Goal: Information Seeking & Learning: Compare options

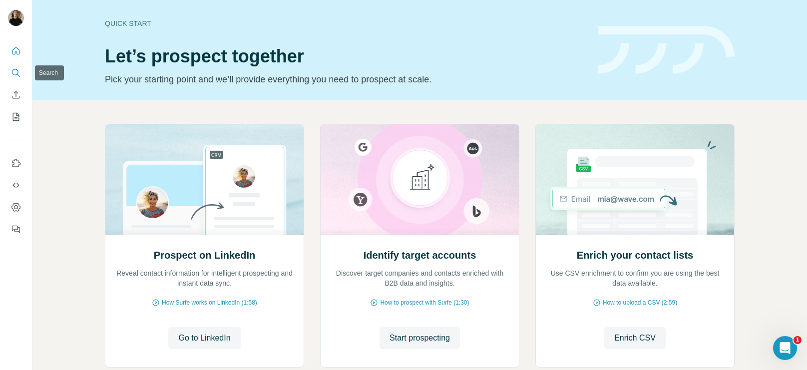
click at [17, 75] on icon "Search" at bounding box center [16, 73] width 10 height 10
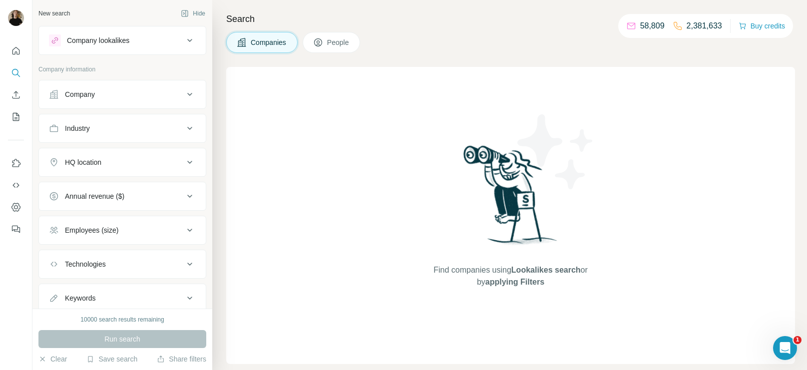
click at [142, 36] on div "Company lookalikes" at bounding box center [116, 40] width 135 height 12
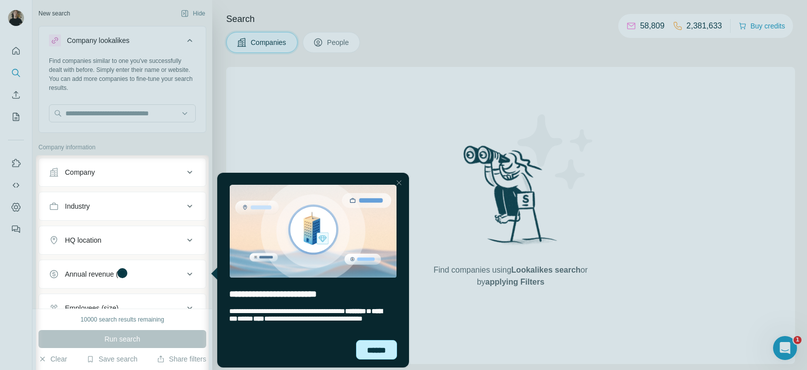
drag, startPoint x: 383, startPoint y: 355, endPoint x: 476, endPoint y: 406, distance: 106.9
click at [383, 355] on div "******" at bounding box center [376, 350] width 41 height 20
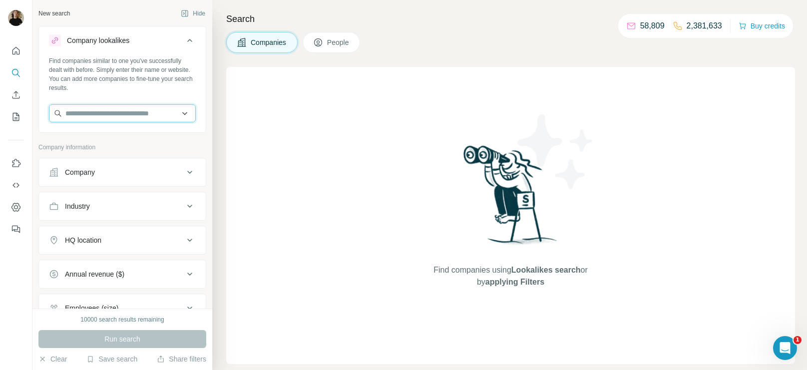
click at [154, 114] on body "New search Hide Company lookalikes Find companies similar to one you've success…" at bounding box center [403, 222] width 807 height 445
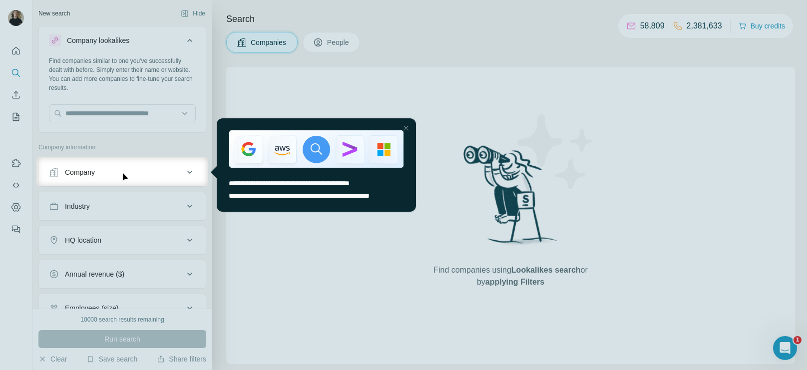
click at [157, 114] on div at bounding box center [403, 78] width 807 height 157
drag, startPoint x: 404, startPoint y: 126, endPoint x: 602, endPoint y: 248, distance: 232.0
click at [404, 127] on div at bounding box center [405, 128] width 12 height 12
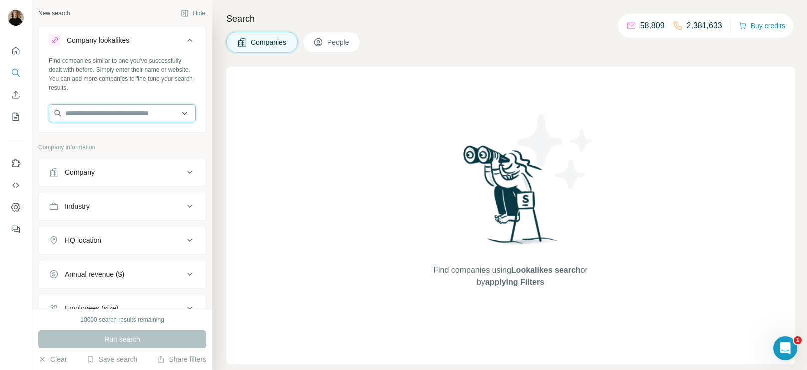
click at [94, 118] on input "text" at bounding box center [122, 113] width 147 height 18
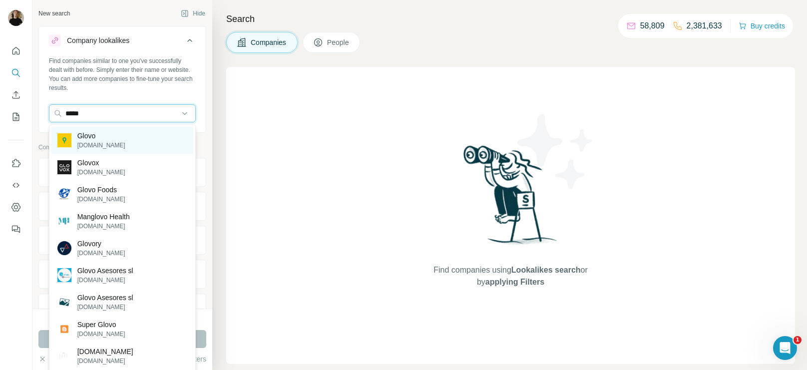
type input "*****"
click at [92, 139] on p "Glovo" at bounding box center [101, 136] width 48 height 10
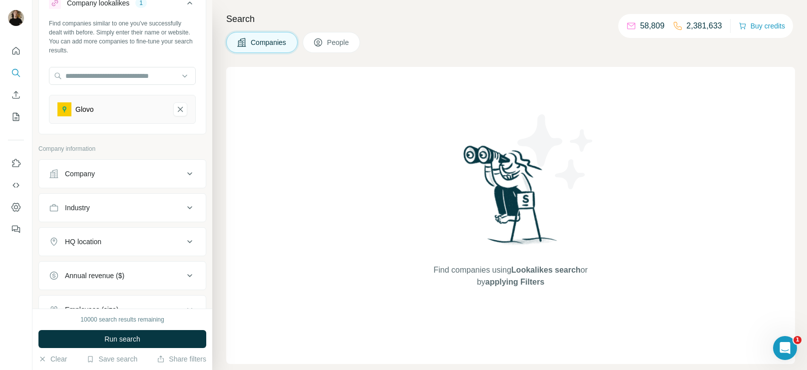
scroll to position [39, 0]
click at [133, 236] on div "HQ location" at bounding box center [116, 240] width 135 height 10
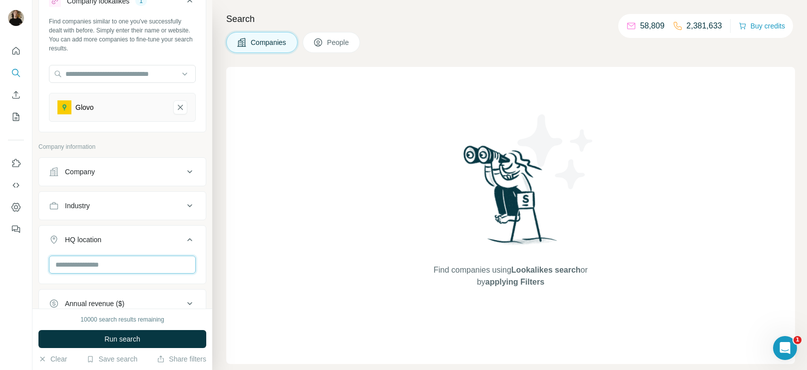
click at [107, 266] on input "text" at bounding box center [122, 265] width 147 height 18
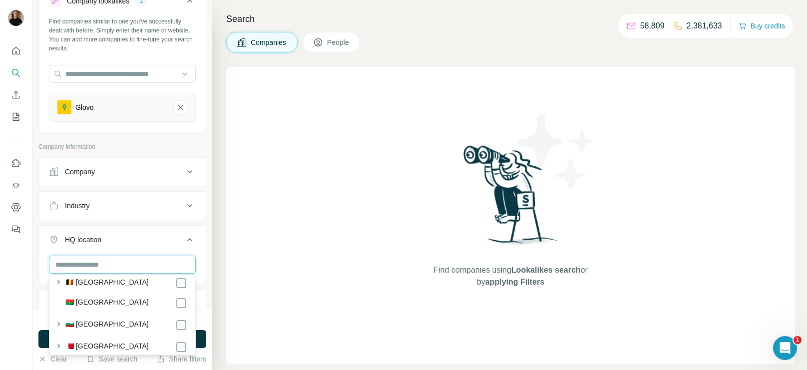
scroll to position [408, 0]
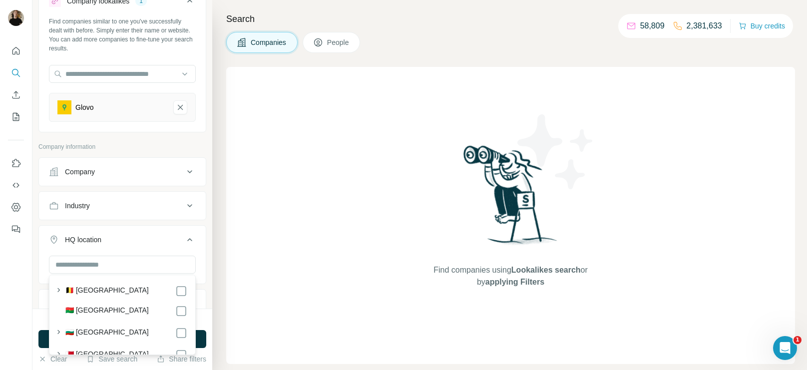
click at [107, 292] on div "🇧🇪 Belgium" at bounding box center [126, 291] width 122 height 12
click at [176, 290] on div at bounding box center [181, 291] width 12 height 12
click at [43, 248] on button "HQ location 1" at bounding box center [122, 242] width 167 height 28
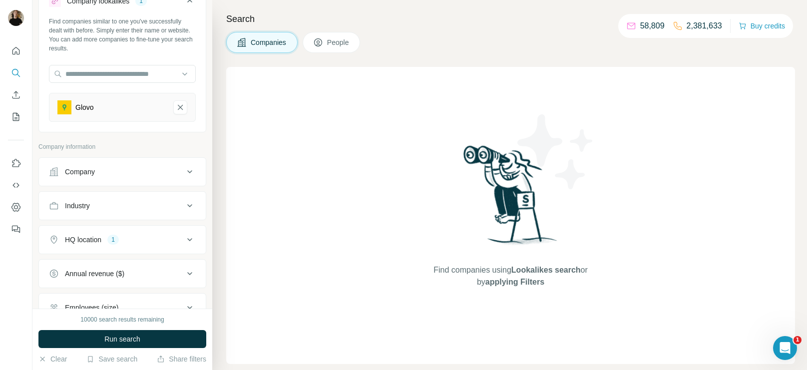
click at [130, 334] on span "Run search" at bounding box center [122, 339] width 36 height 10
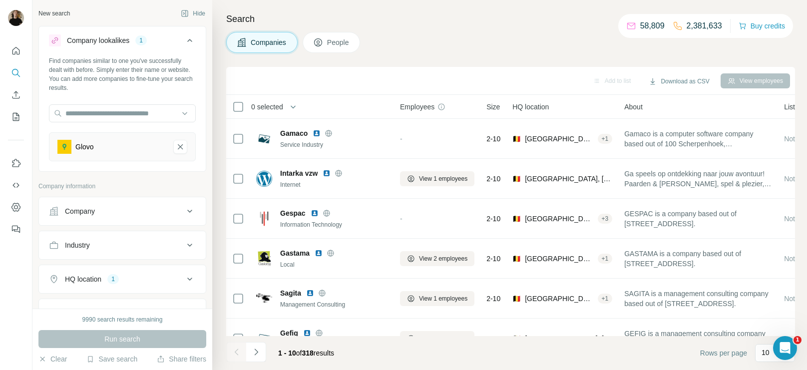
scroll to position [147, 0]
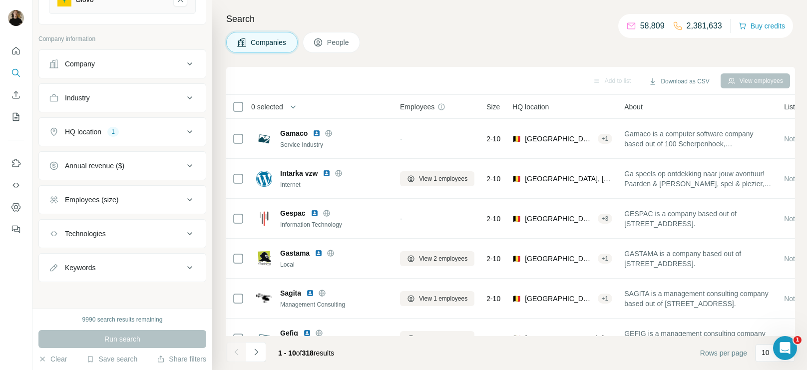
click at [121, 232] on div "Technologies" at bounding box center [116, 234] width 135 height 10
click at [100, 257] on input "text" at bounding box center [122, 259] width 147 height 18
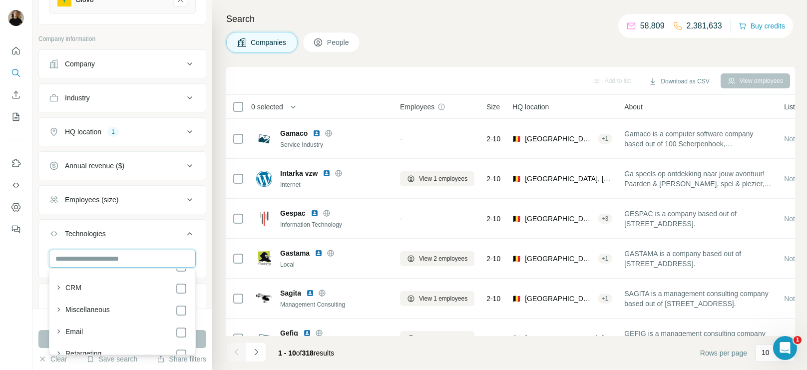
scroll to position [600, 0]
click at [101, 282] on div "CRM" at bounding box center [126, 279] width 122 height 12
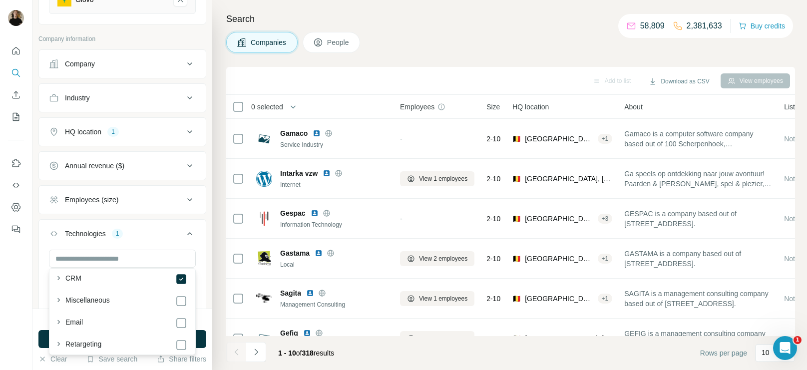
click at [44, 257] on div "CRM Clear all" at bounding box center [122, 280] width 167 height 61
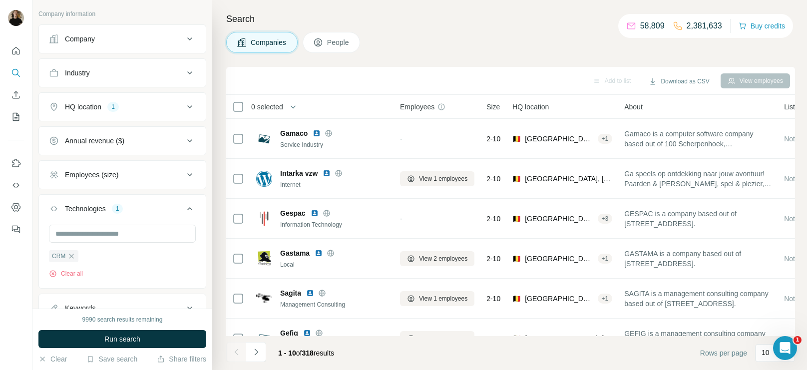
scroll to position [169, 0]
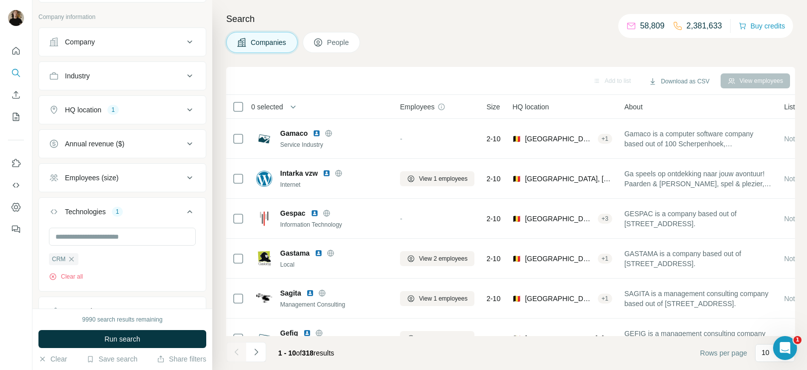
click at [108, 173] on div "Employees (size)" at bounding box center [91, 178] width 53 height 10
click at [57, 235] on icon at bounding box center [55, 237] width 12 height 12
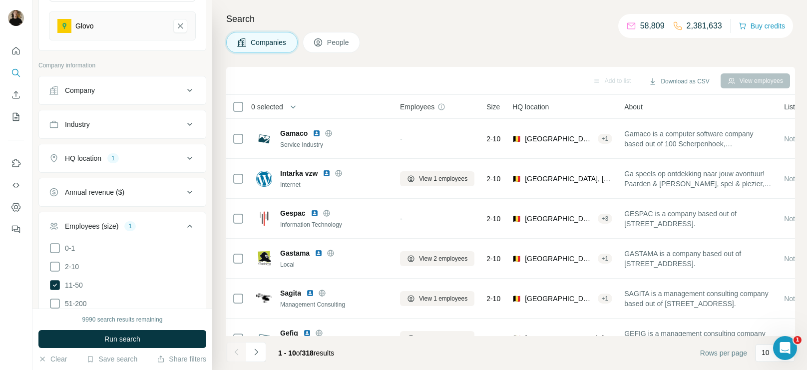
scroll to position [120, 0]
click at [109, 131] on button "Industry" at bounding box center [122, 125] width 167 height 24
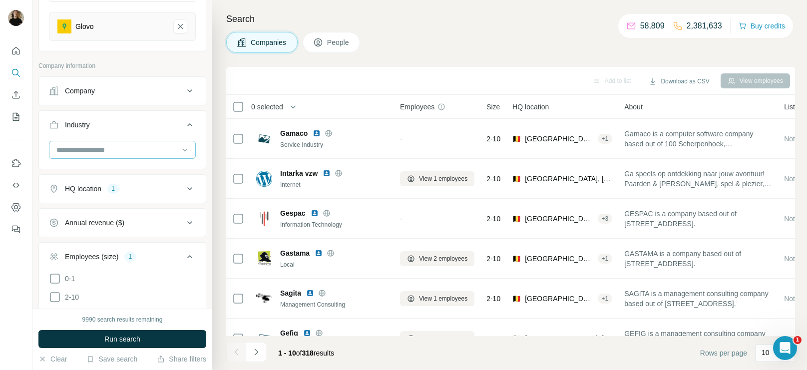
click at [115, 150] on input at bounding box center [116, 149] width 123 height 11
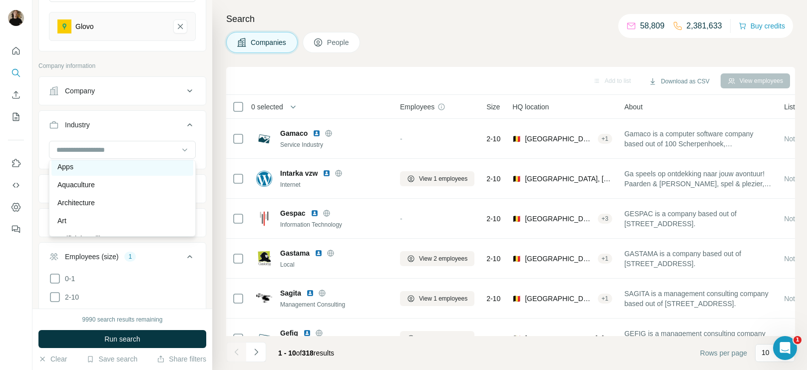
click at [98, 170] on div "Apps" at bounding box center [122, 167] width 130 height 10
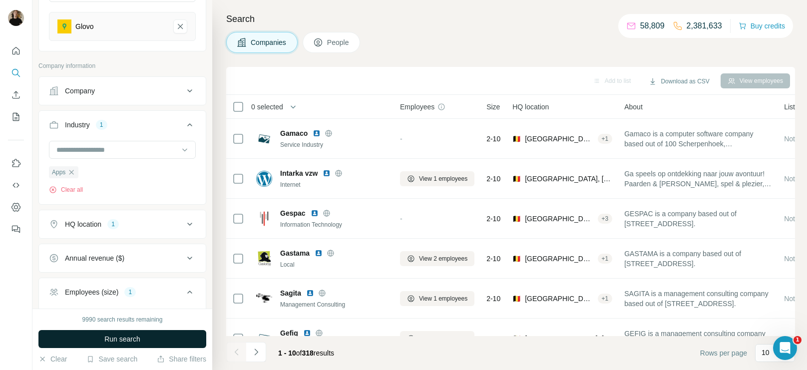
click at [123, 341] on span "Run search" at bounding box center [122, 339] width 36 height 10
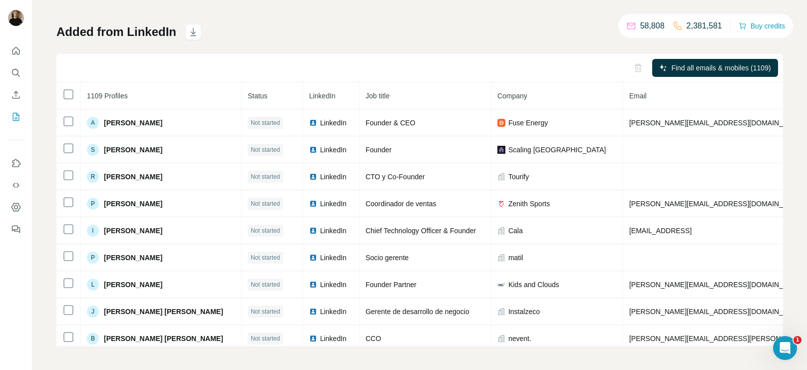
scroll to position [44, 0]
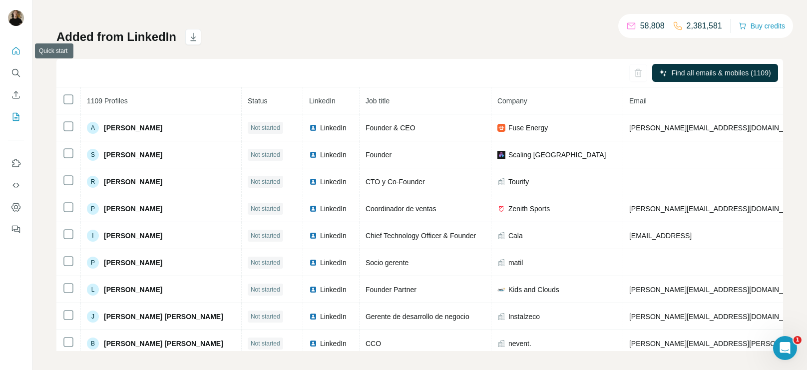
click at [16, 55] on icon "Quick start" at bounding box center [16, 51] width 10 height 10
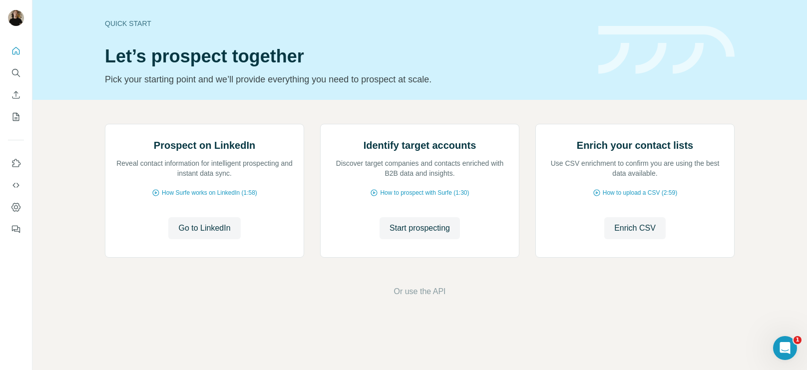
scroll to position [9, 0]
click at [21, 74] on button "Search" at bounding box center [16, 73] width 16 height 18
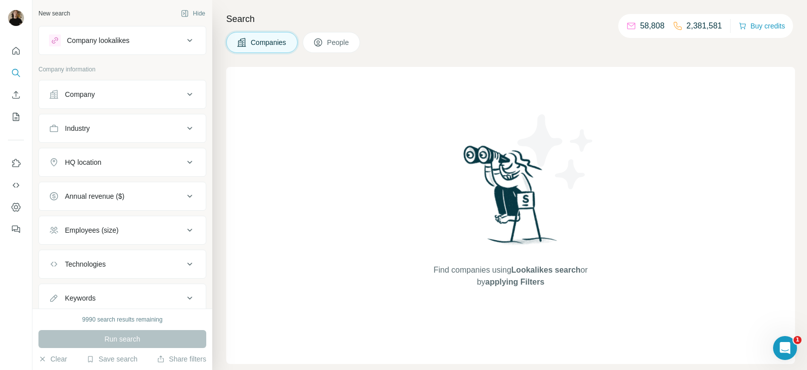
click at [148, 43] on div "Company lookalikes" at bounding box center [116, 40] width 135 height 12
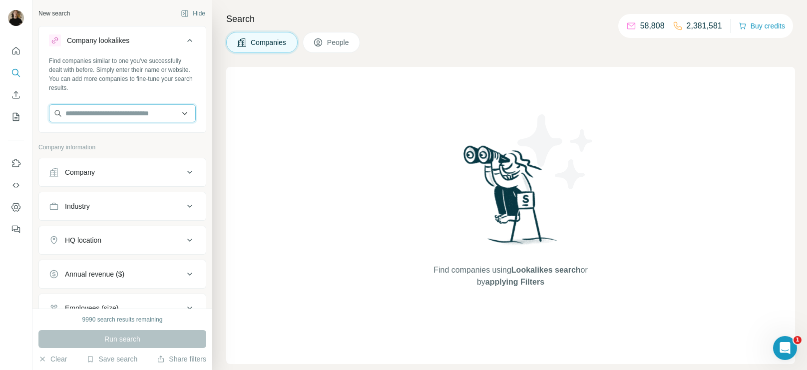
click at [112, 112] on input "text" at bounding box center [122, 113] width 147 height 18
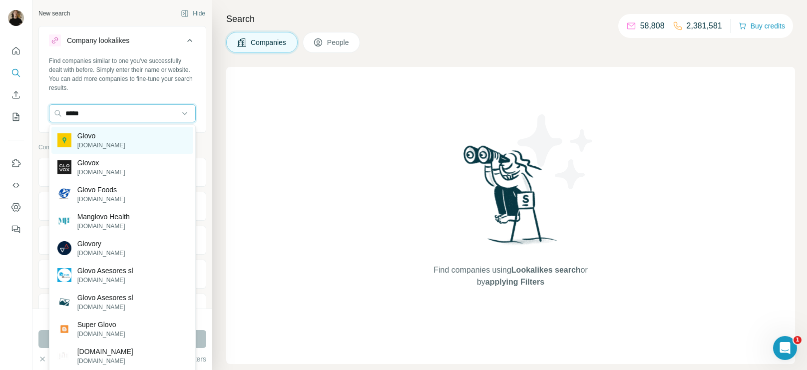
type input "*****"
click at [108, 141] on p "glovoapp.com" at bounding box center [101, 145] width 48 height 9
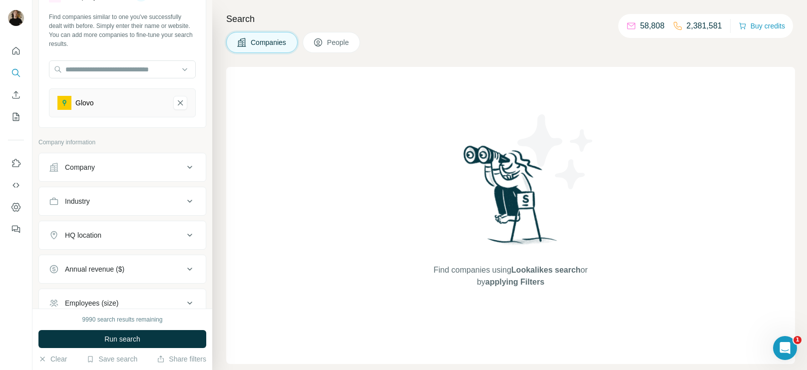
scroll to position [70, 0]
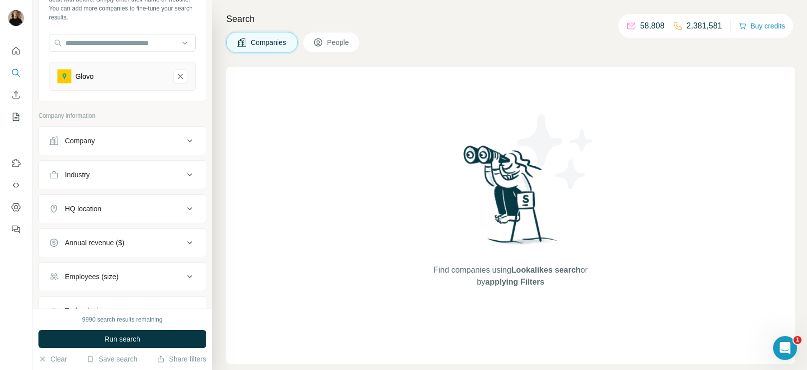
click at [151, 140] on div "Company" at bounding box center [116, 141] width 135 height 10
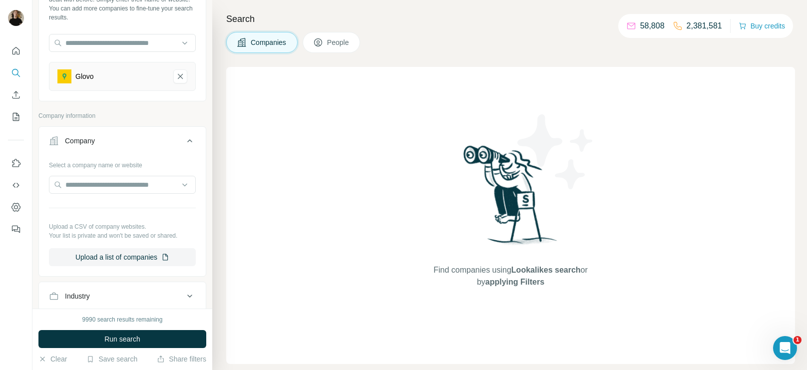
click at [174, 139] on div "Company" at bounding box center [116, 141] width 135 height 10
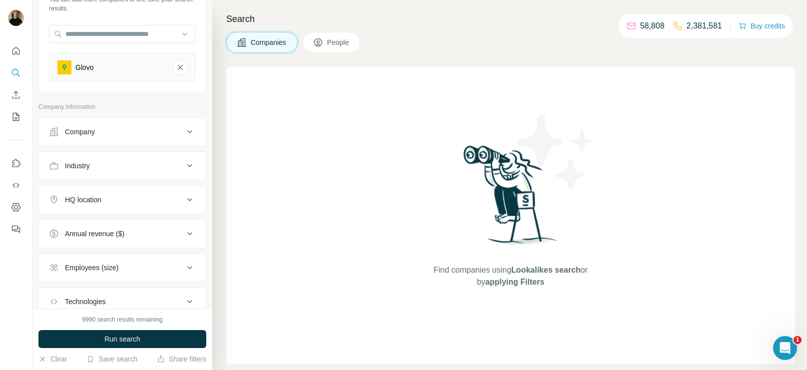
scroll to position [86, 0]
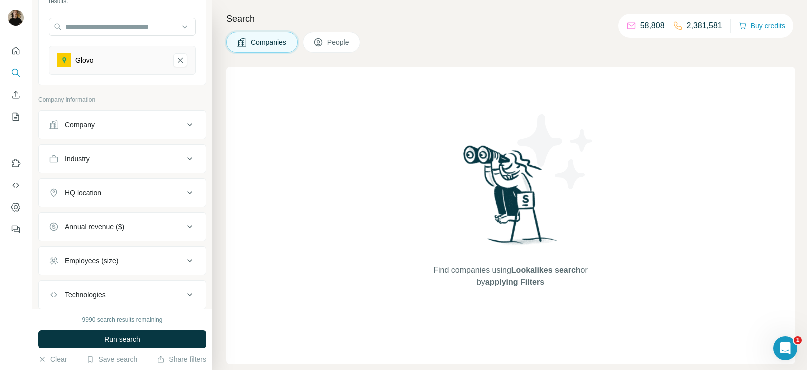
click at [119, 157] on div "Industry" at bounding box center [116, 159] width 135 height 10
click at [107, 180] on input at bounding box center [116, 183] width 123 height 11
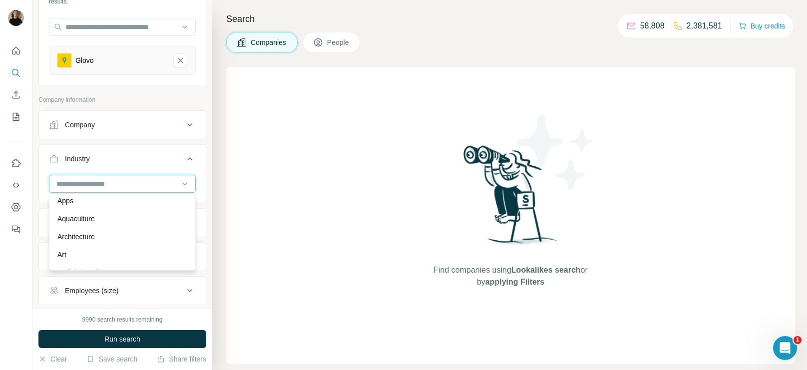
scroll to position [514, 0]
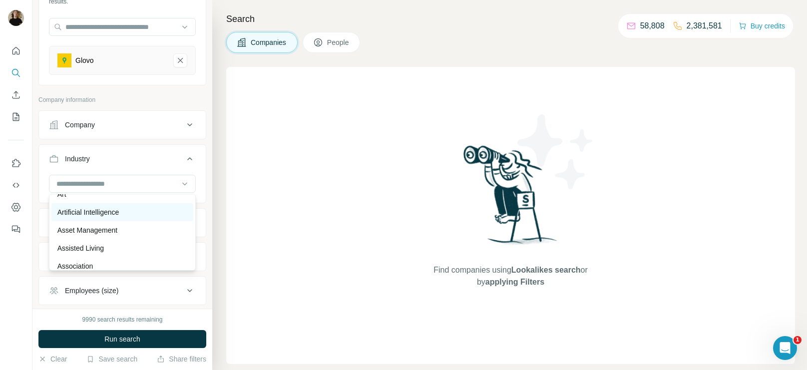
click at [113, 212] on p "Artificial Intelligence" at bounding box center [88, 212] width 62 height 10
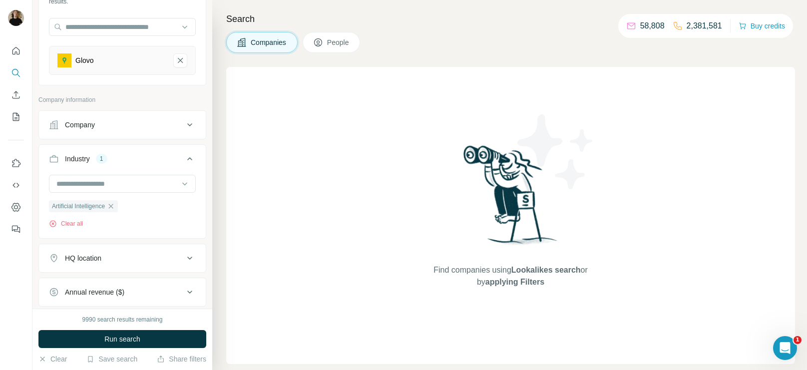
scroll to position [178, 0]
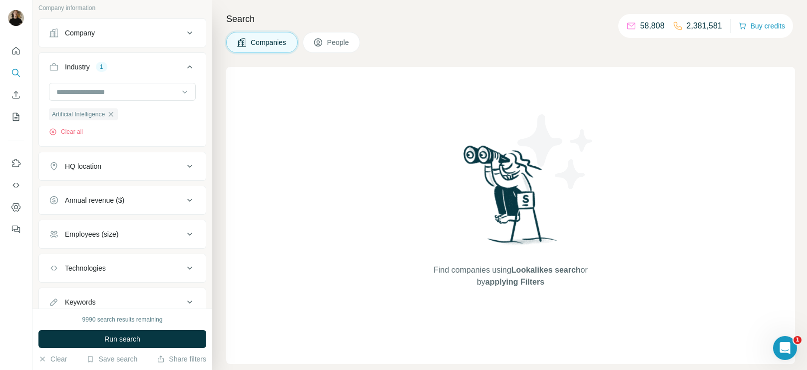
click at [142, 166] on div "HQ location" at bounding box center [116, 166] width 135 height 10
click at [95, 190] on input "text" at bounding box center [122, 191] width 147 height 18
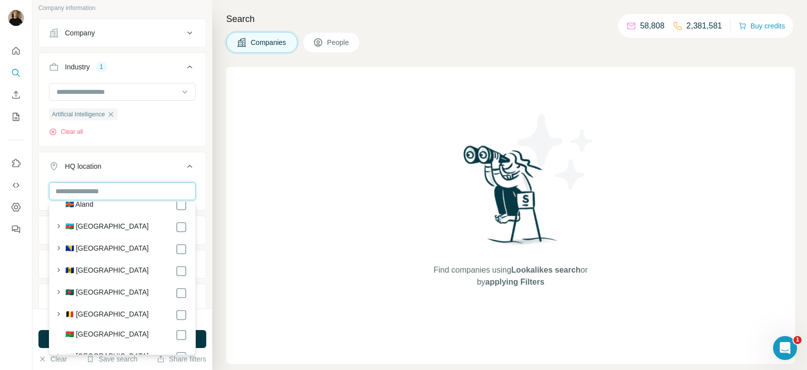
scroll to position [374, 0]
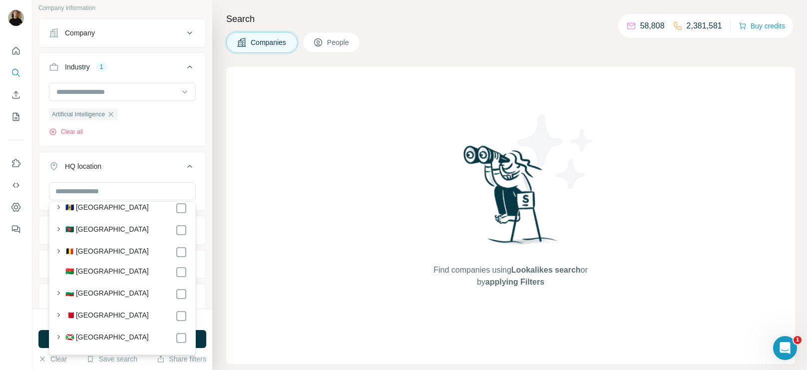
click at [92, 252] on label "🇧🇪 Belgium" at bounding box center [106, 252] width 83 height 12
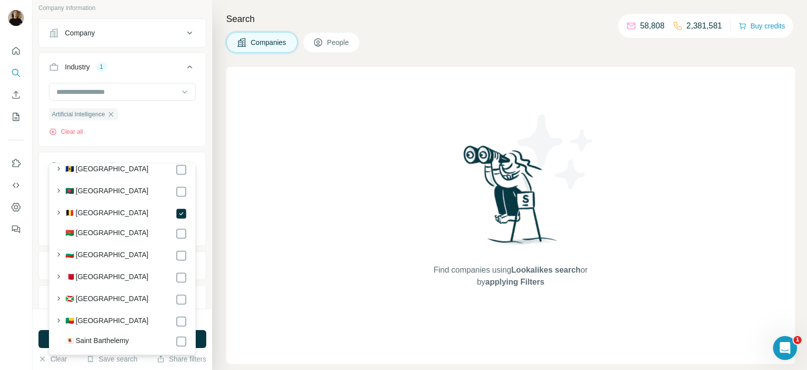
scroll to position [217, 0]
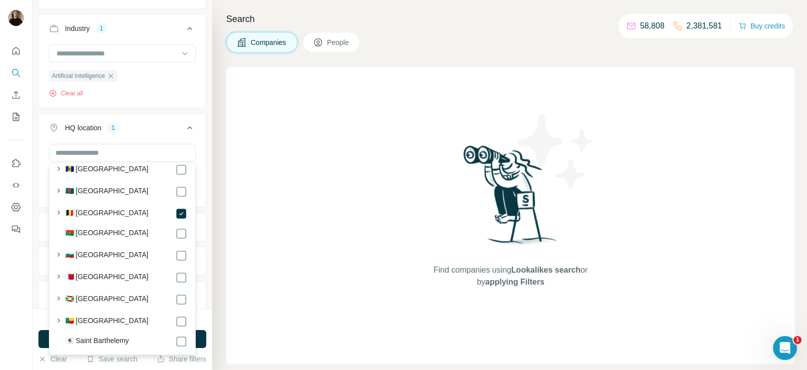
click at [202, 158] on div "Belgium Clear all" at bounding box center [122, 174] width 167 height 61
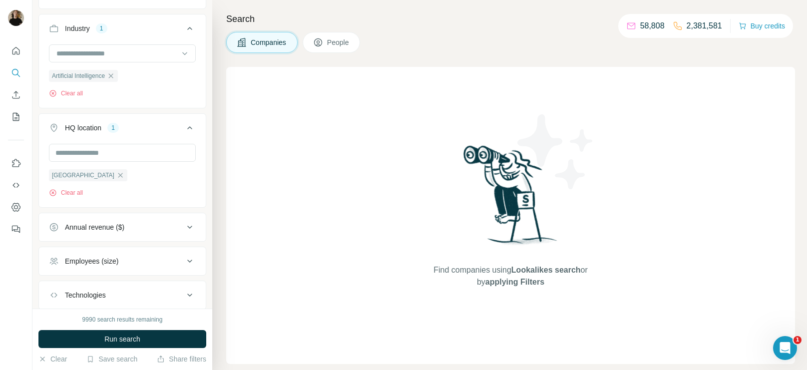
scroll to position [278, 0]
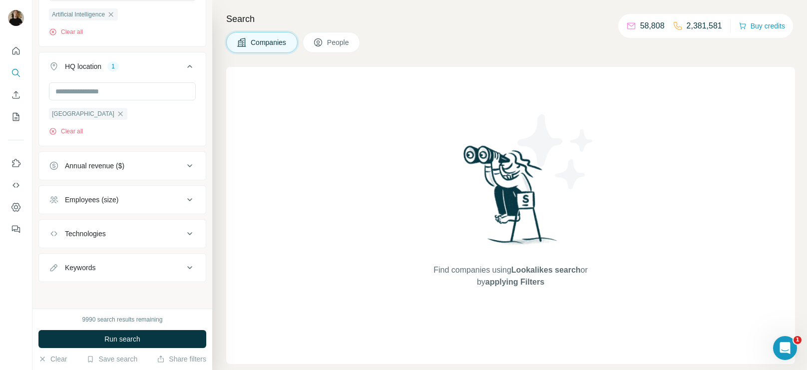
click at [118, 195] on div "Employees (size)" at bounding box center [91, 200] width 53 height 10
click at [72, 254] on span "11-50" at bounding box center [72, 259] width 22 height 10
click at [198, 180] on ul "Company Industry 1 Artificial Intelligence Clear all HQ location 1 Belgium Clea…" at bounding box center [122, 222] width 168 height 606
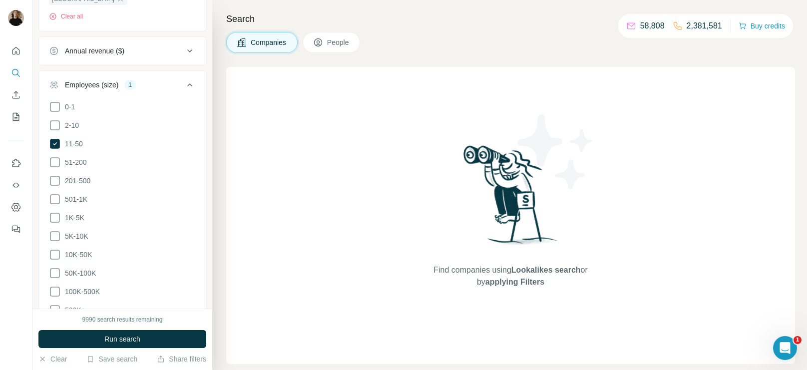
click at [147, 357] on div "Technologies" at bounding box center [116, 362] width 135 height 10
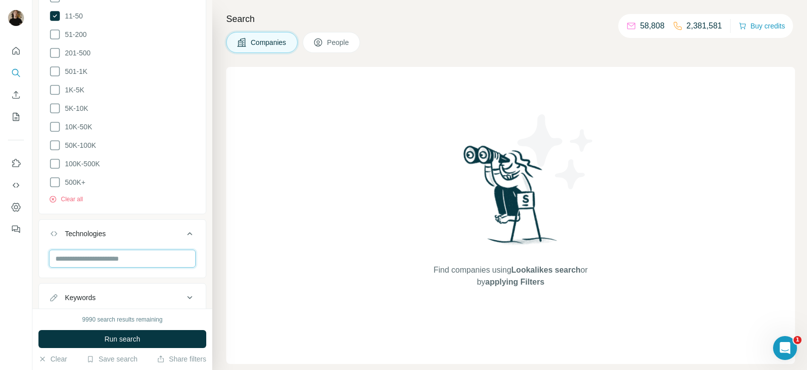
click at [134, 262] on input "text" at bounding box center [122, 259] width 147 height 18
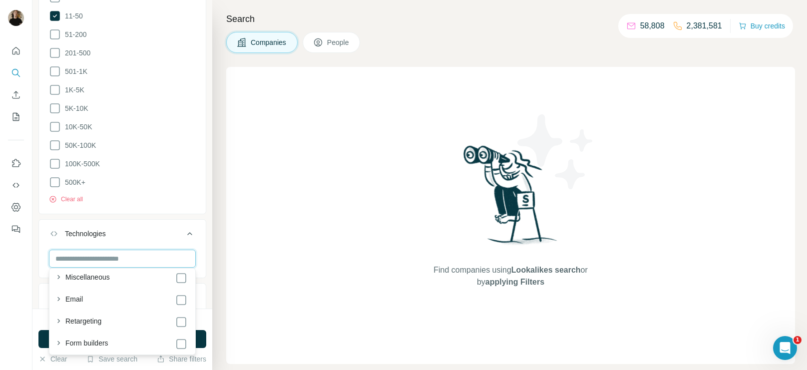
scroll to position [577, 0]
click at [95, 297] on div "CRM" at bounding box center [126, 302] width 122 height 12
click at [199, 239] on button "Technologies 1" at bounding box center [122, 236] width 167 height 28
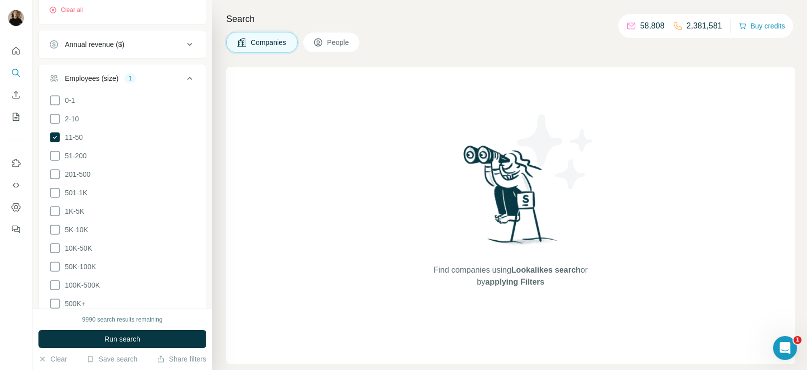
scroll to position [0, 0]
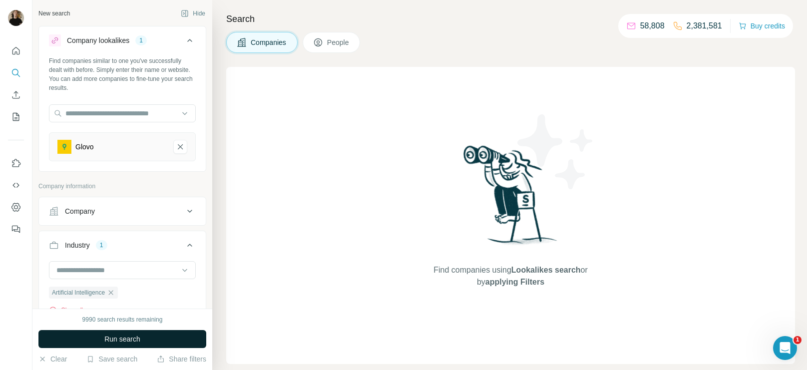
click at [121, 341] on span "Run search" at bounding box center [122, 339] width 36 height 10
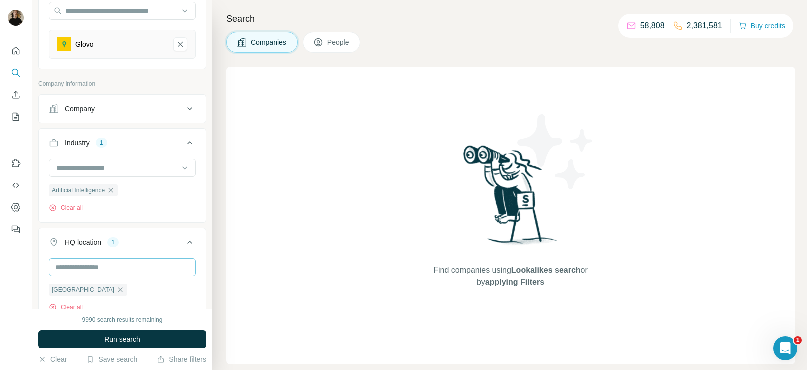
scroll to position [216, 0]
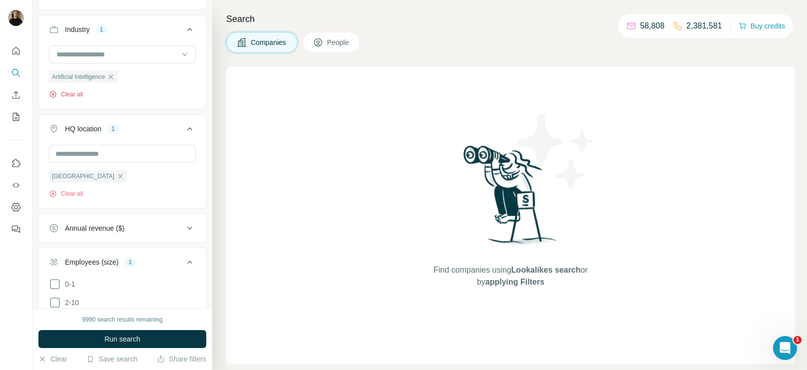
click at [66, 92] on button "Clear all" at bounding box center [66, 94] width 34 height 9
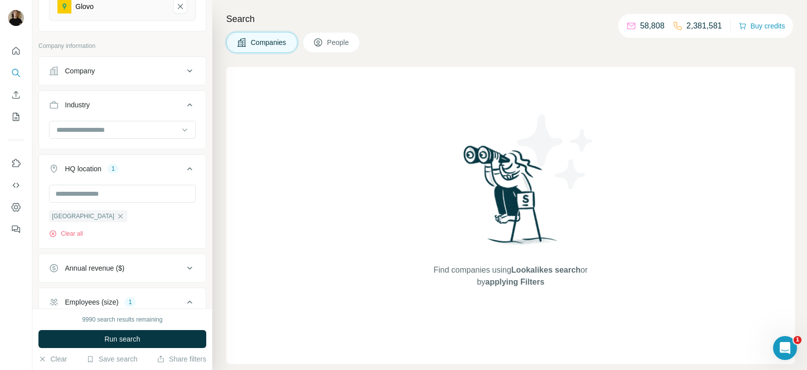
scroll to position [257, 0]
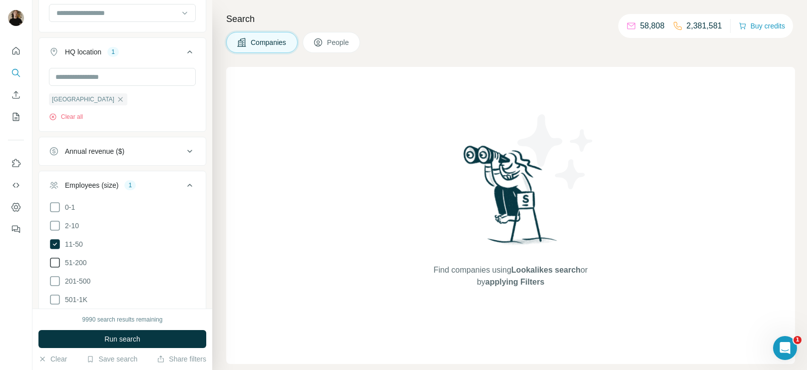
click at [55, 227] on icon at bounding box center [55, 226] width 12 height 12
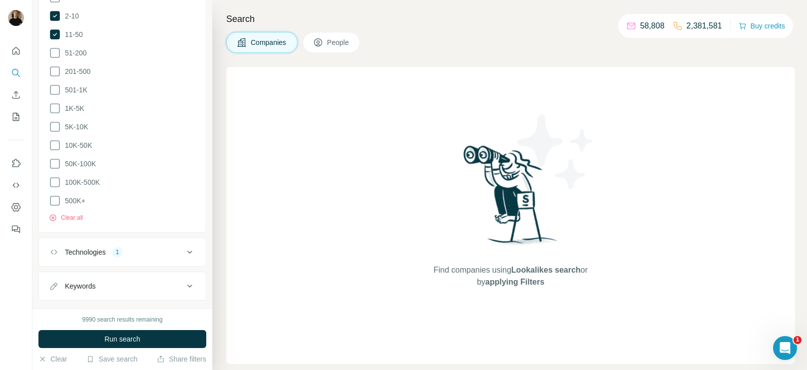
scroll to position [485, 0]
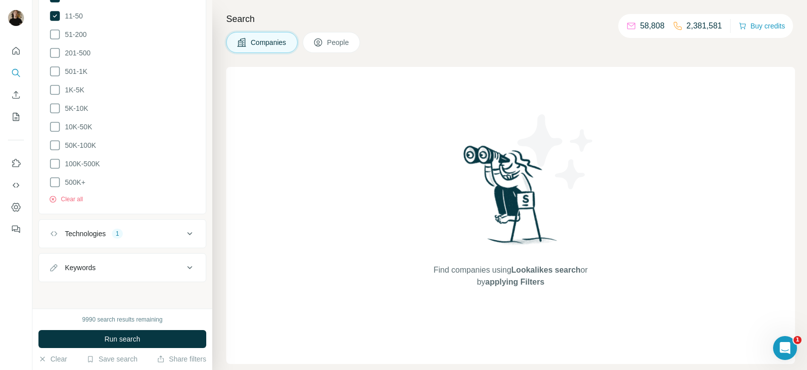
click at [181, 231] on div "Technologies 1" at bounding box center [116, 234] width 135 height 10
click at [71, 280] on icon "button" at bounding box center [71, 281] width 4 height 4
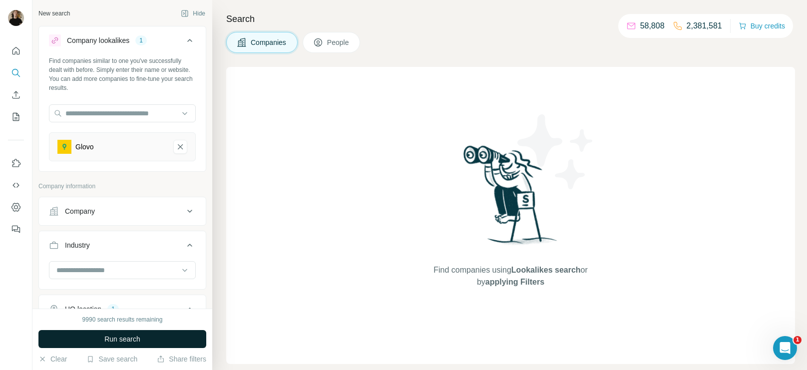
click at [127, 339] on span "Run search" at bounding box center [122, 339] width 36 height 10
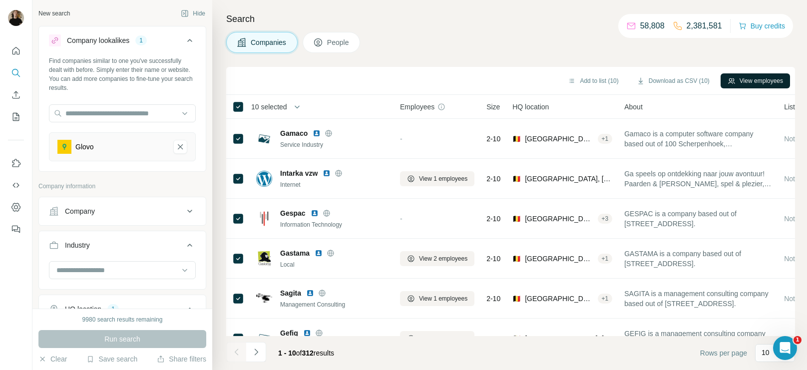
click at [739, 82] on button "View employees" at bounding box center [755, 80] width 69 height 15
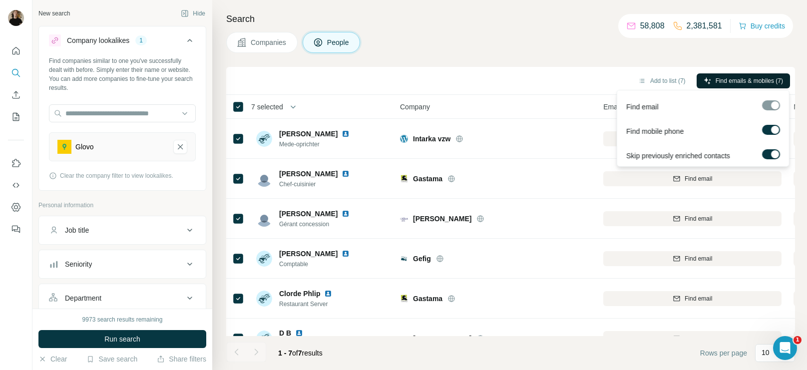
click at [727, 81] on span "Find emails & mobiles (7)" at bounding box center [749, 80] width 67 height 9
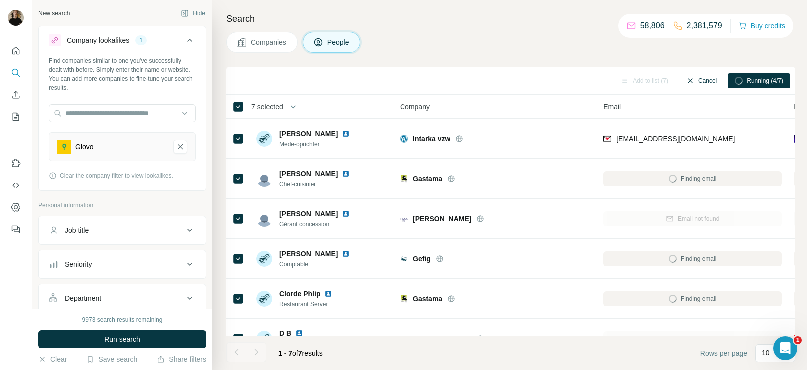
click at [702, 80] on button "Cancel" at bounding box center [701, 80] width 44 height 15
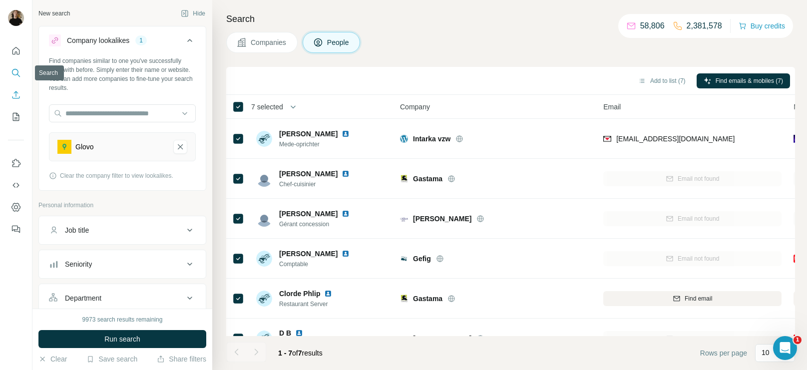
scroll to position [128, 0]
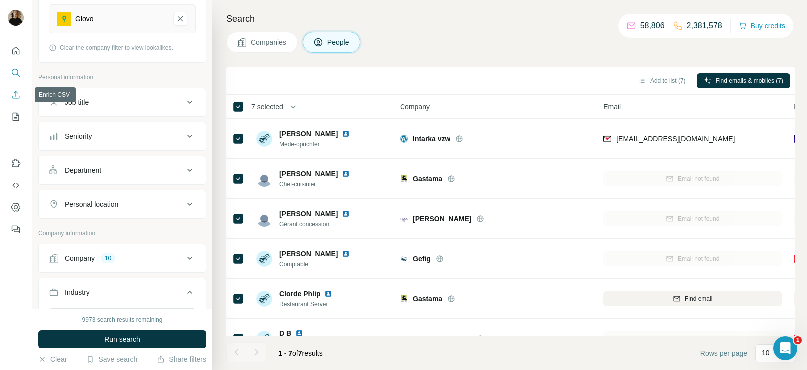
click at [17, 94] on icon "Enrich CSV" at bounding box center [16, 95] width 10 height 10
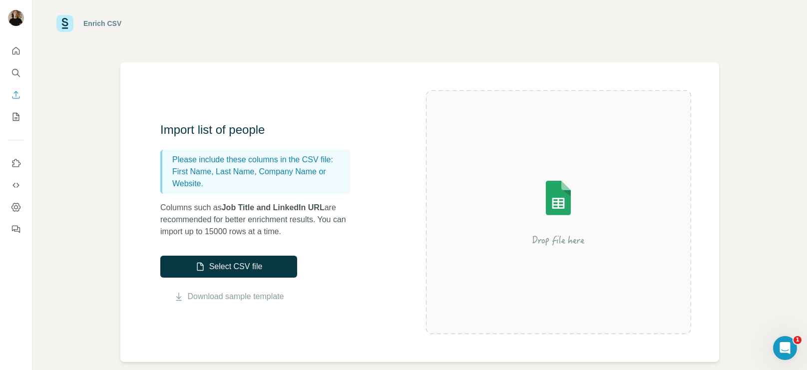
scroll to position [15, 0]
click at [19, 112] on icon "My lists" at bounding box center [16, 117] width 10 height 10
